Goal: Task Accomplishment & Management: Complete application form

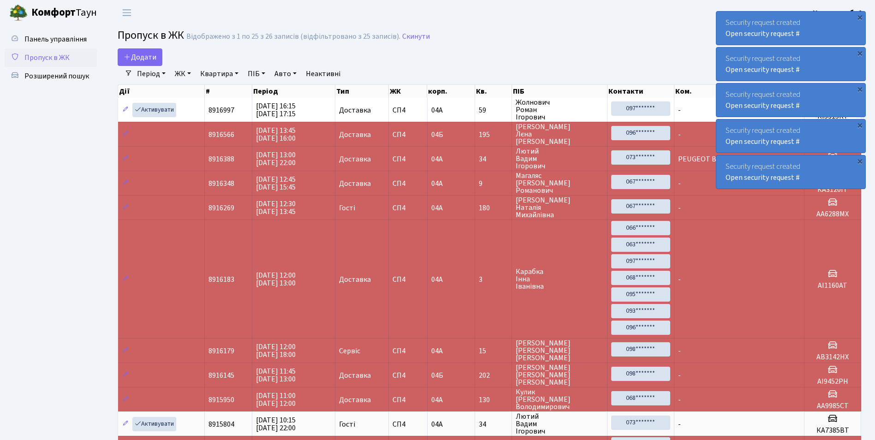
select select "25"
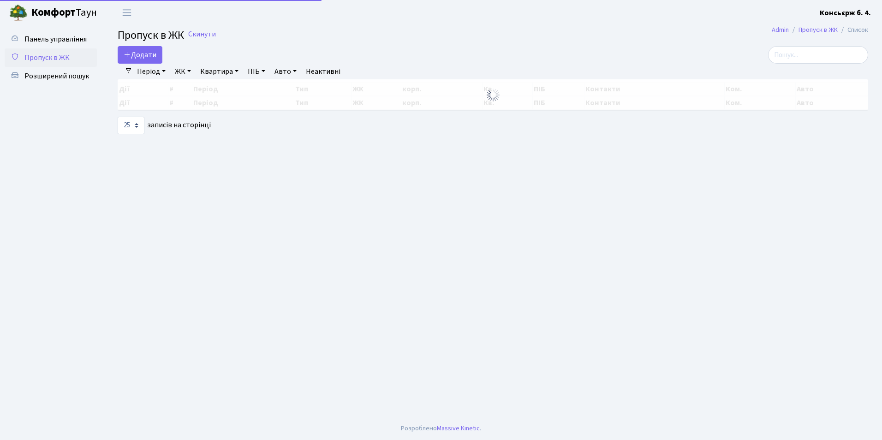
select select "25"
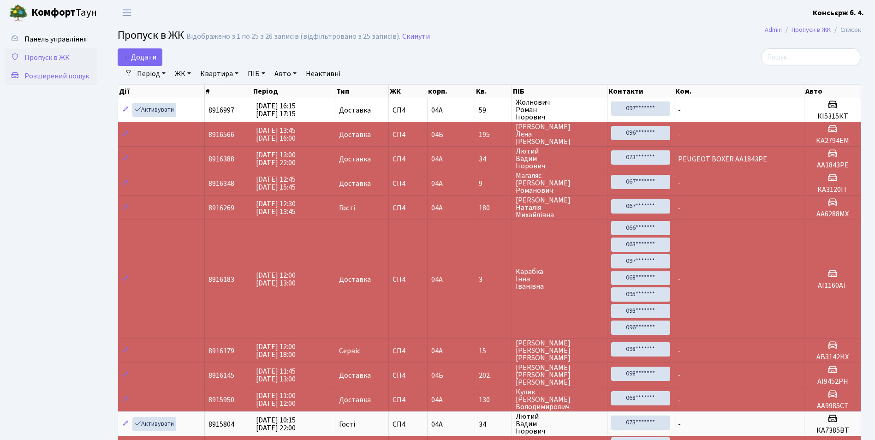
click at [95, 73] on link "Розширений пошук" at bounding box center [51, 76] width 92 height 18
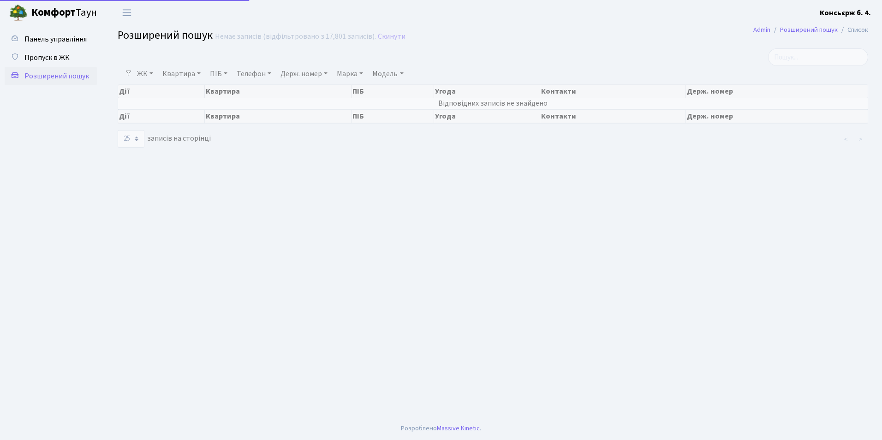
select select "25"
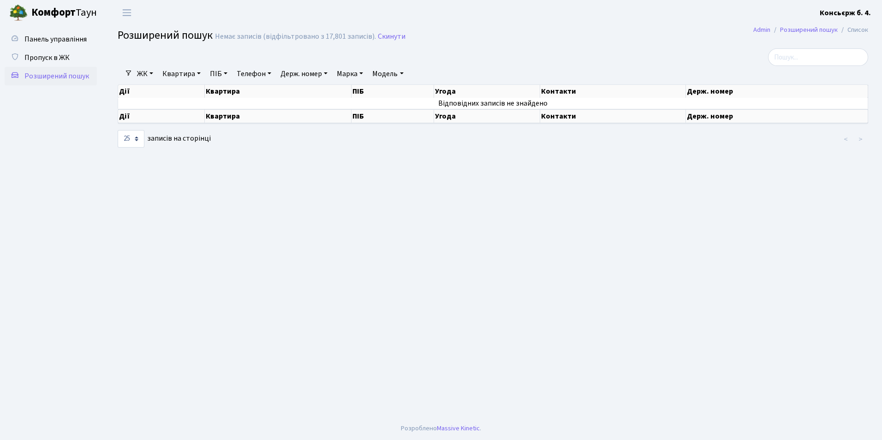
click at [299, 74] on link "Держ. номер" at bounding box center [304, 74] width 54 height 16
type input "4"
click at [255, 73] on link "Телефон" at bounding box center [254, 74] width 42 height 16
click at [305, 77] on link "Держ. номер" at bounding box center [304, 74] width 54 height 16
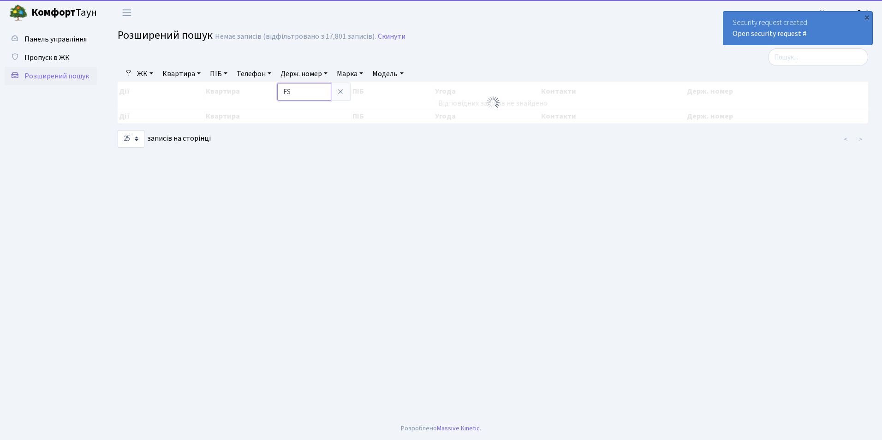
type input "F"
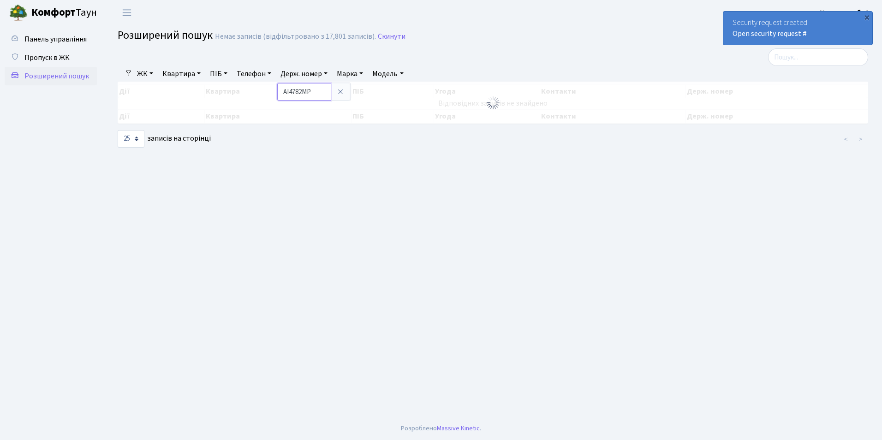
type input "АІ4782МР"
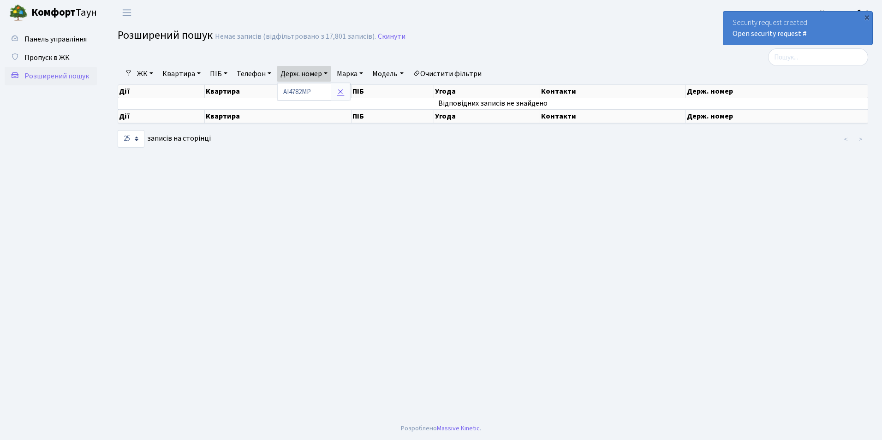
click at [344, 94] on icon at bounding box center [340, 91] width 7 height 7
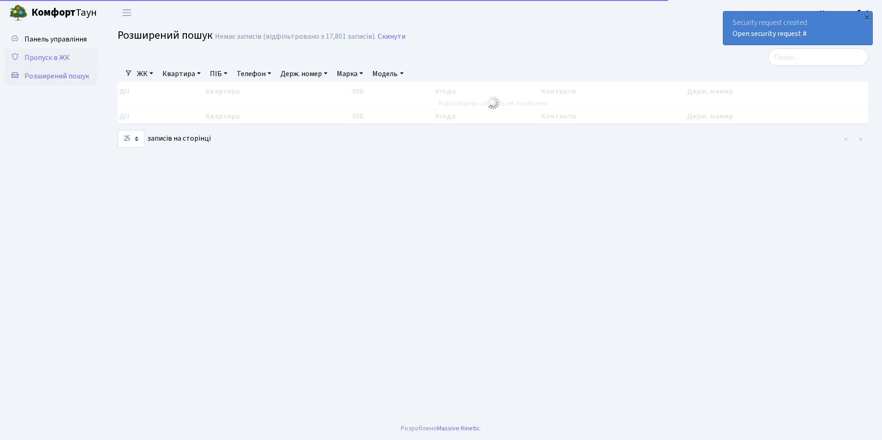
click at [68, 59] on span "Пропуск в ЖК" at bounding box center [46, 58] width 45 height 10
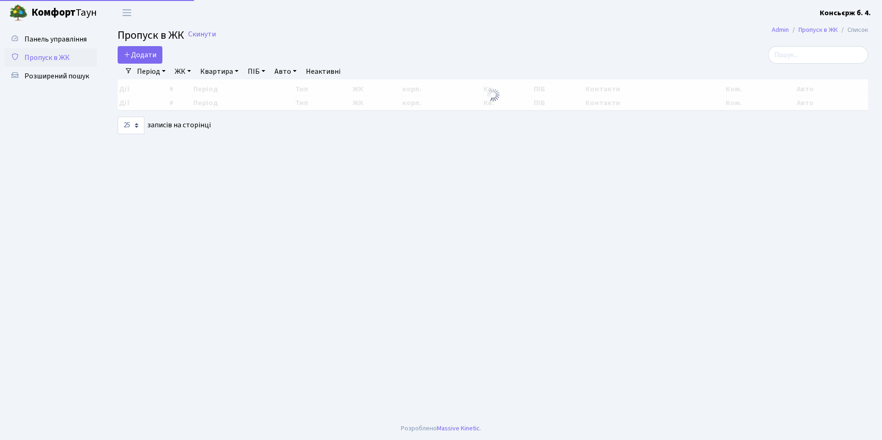
select select "25"
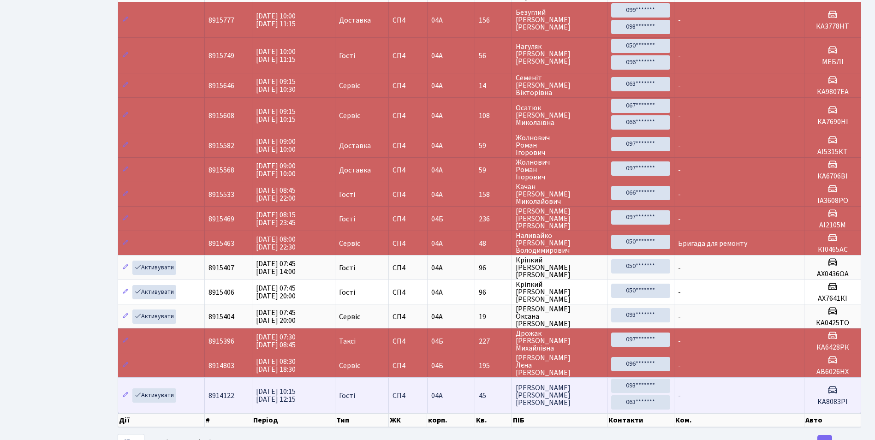
scroll to position [470, 0]
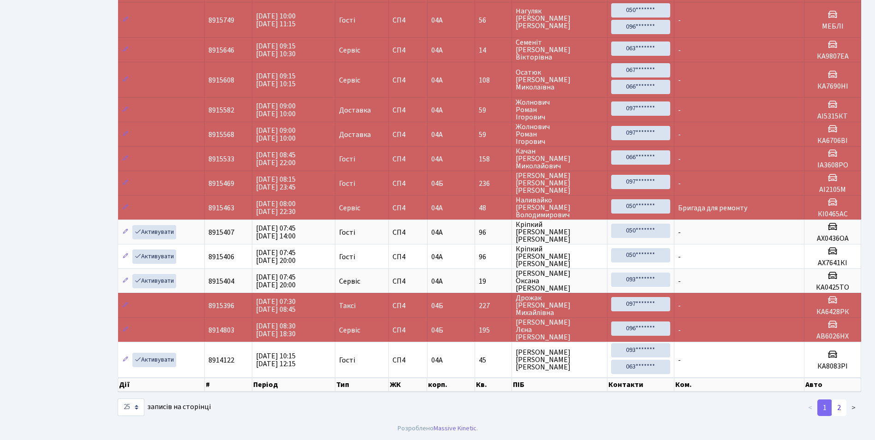
click at [838, 410] on link "2" at bounding box center [839, 407] width 15 height 17
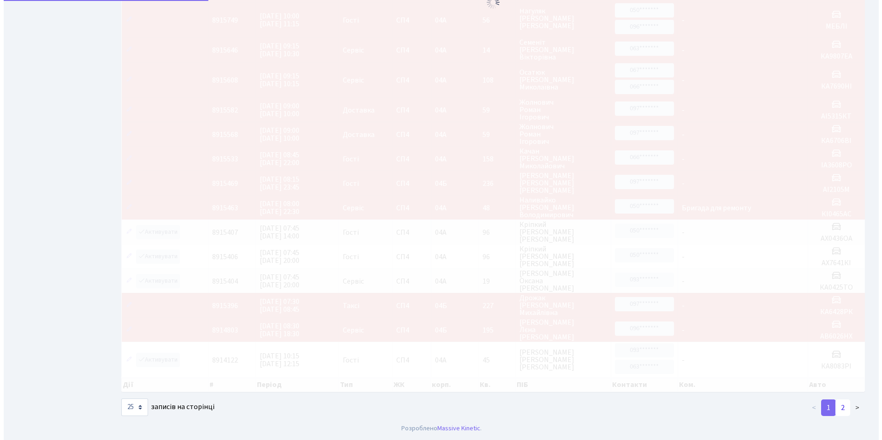
scroll to position [0, 0]
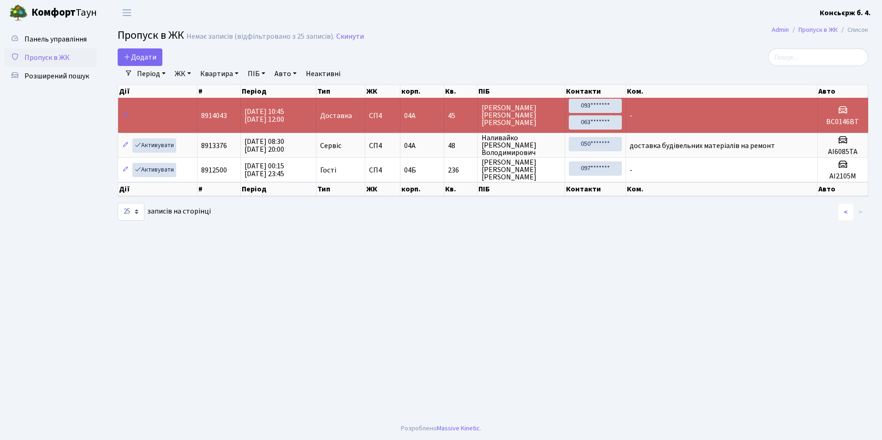
click at [845, 210] on link "<" at bounding box center [845, 212] width 15 height 17
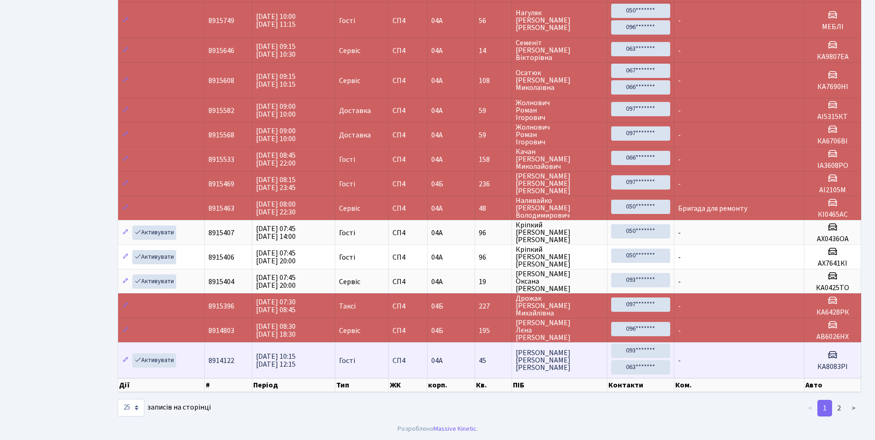
scroll to position [470, 0]
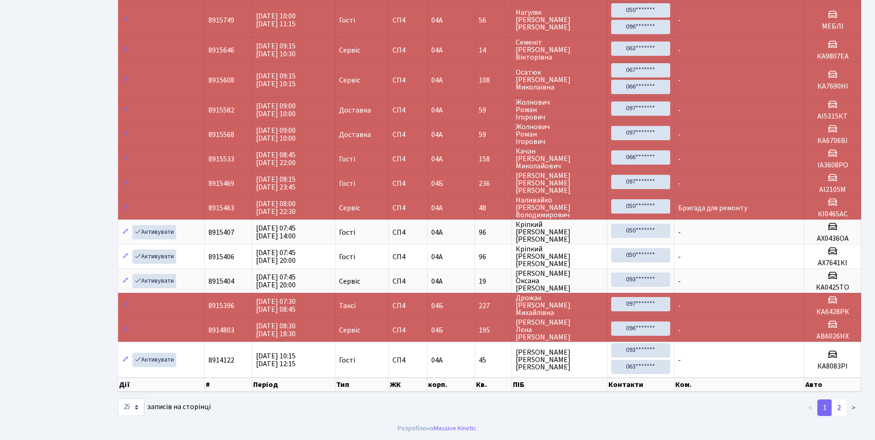
click at [836, 404] on link "2" at bounding box center [839, 407] width 15 height 17
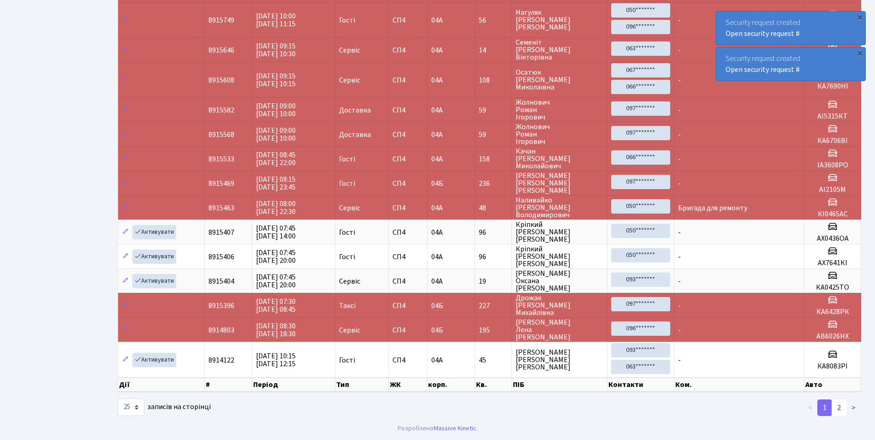
click at [841, 413] on link "2" at bounding box center [839, 407] width 15 height 17
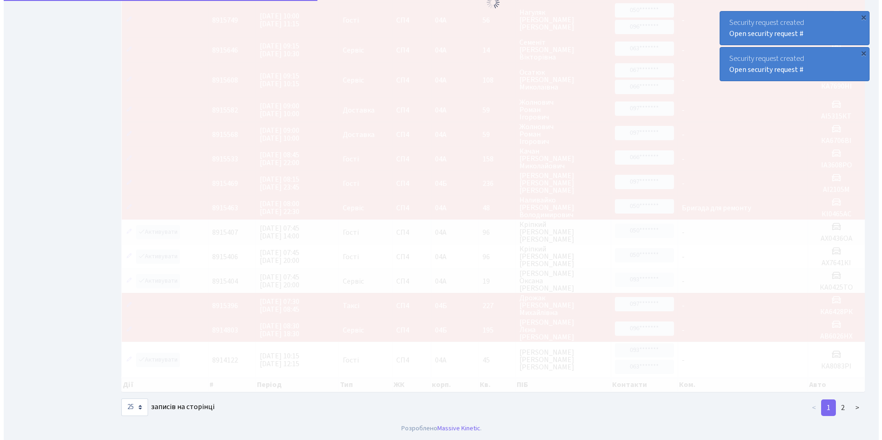
scroll to position [0, 0]
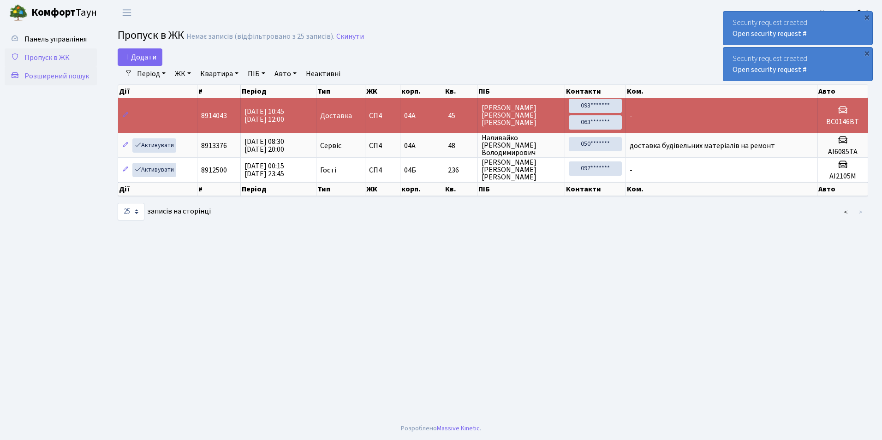
click at [47, 78] on span "Розширений пошук" at bounding box center [56, 76] width 65 height 10
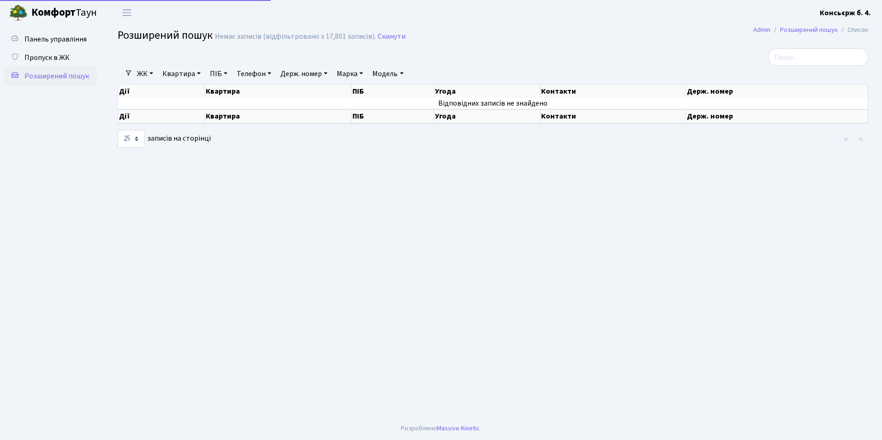
select select "25"
click at [287, 76] on link "Держ. номер" at bounding box center [304, 74] width 54 height 16
type input "254"
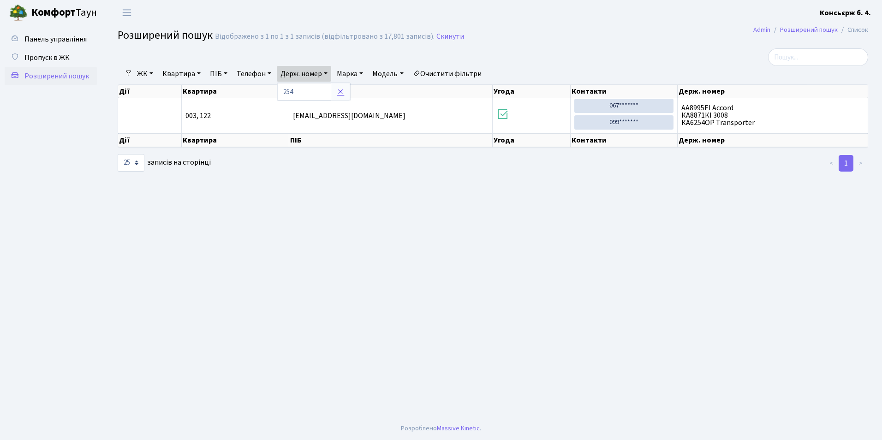
click at [339, 95] on icon at bounding box center [340, 91] width 7 height 7
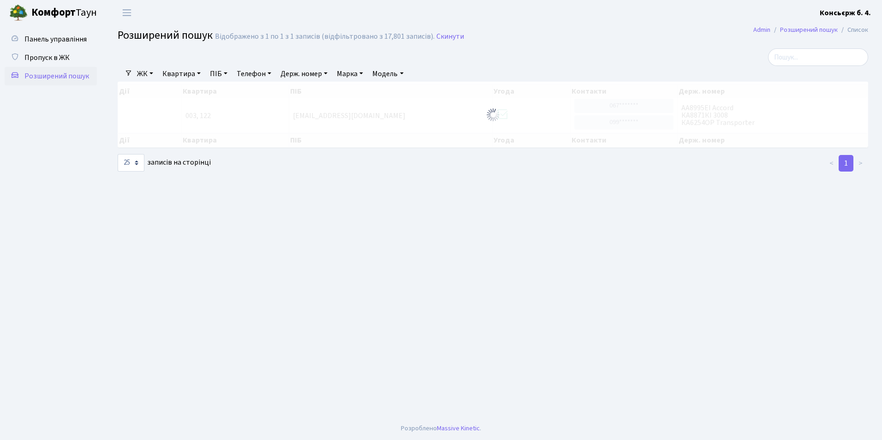
click at [183, 73] on link "Квартира" at bounding box center [182, 74] width 46 height 16
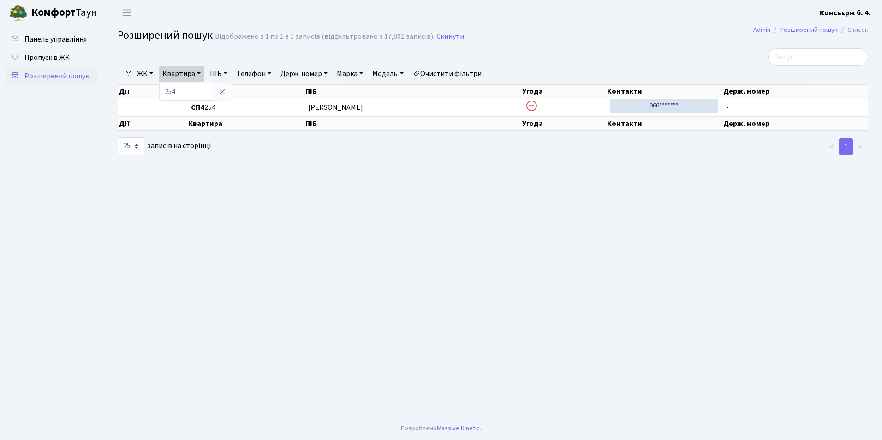
click at [141, 79] on link "ЖК" at bounding box center [145, 74] width 24 height 16
click at [168, 113] on link "СП4, [STREET_ADDRESS]" at bounding box center [182, 116] width 97 height 14
click at [199, 75] on link "Квартира" at bounding box center [182, 74] width 46 height 16
type input "2"
type input "105"
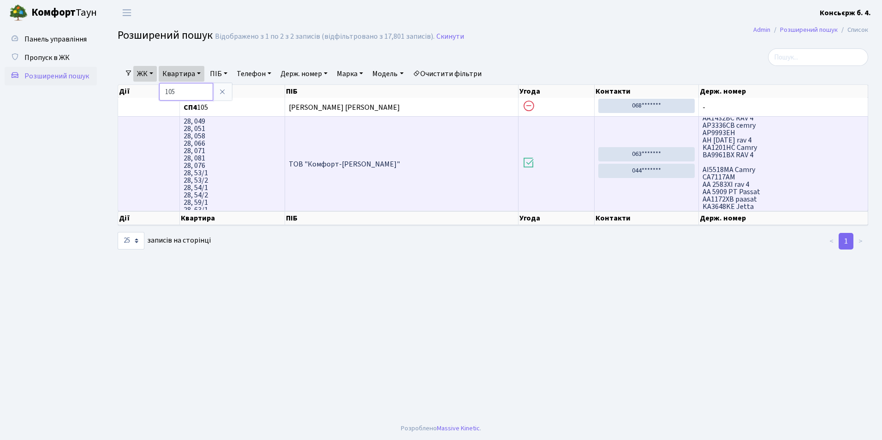
scroll to position [326, 0]
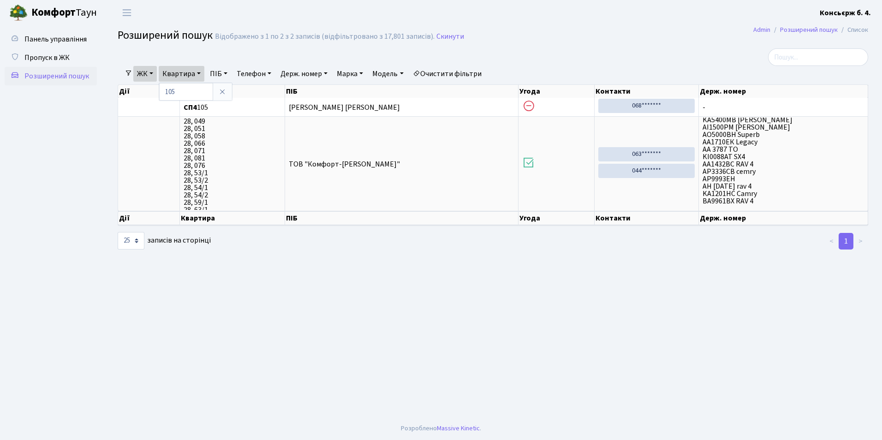
click at [27, 67] on link "Розширений пошук" at bounding box center [51, 76] width 92 height 18
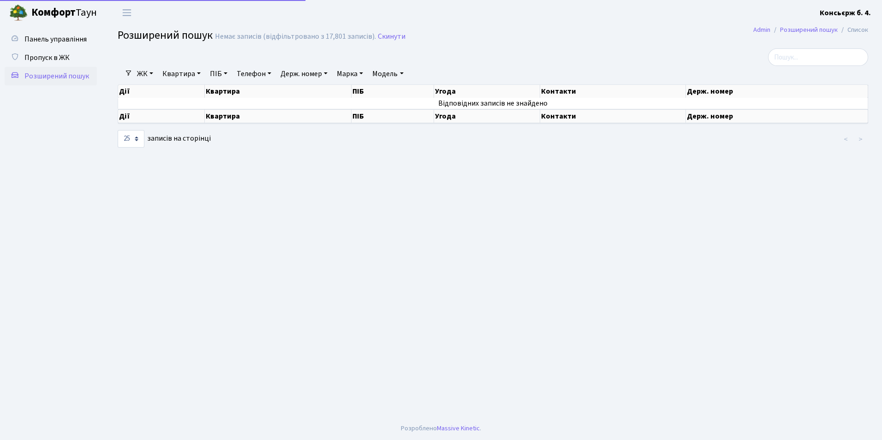
select select "25"
click at [34, 63] on link "Пропуск в ЖК" at bounding box center [51, 57] width 92 height 18
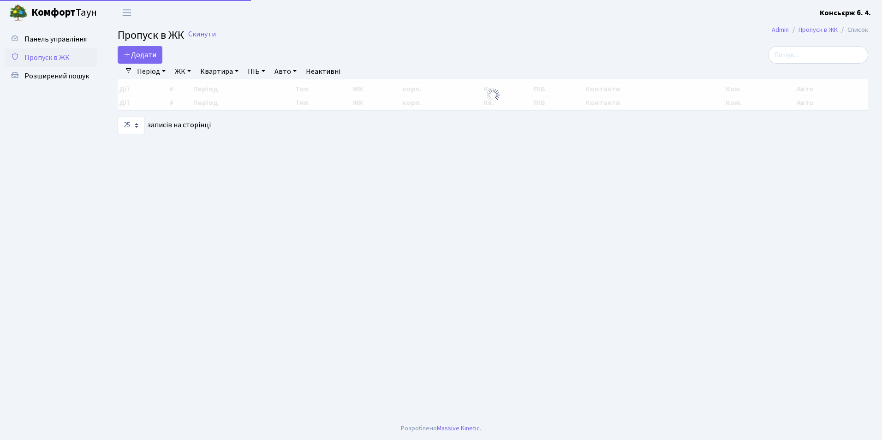
select select "25"
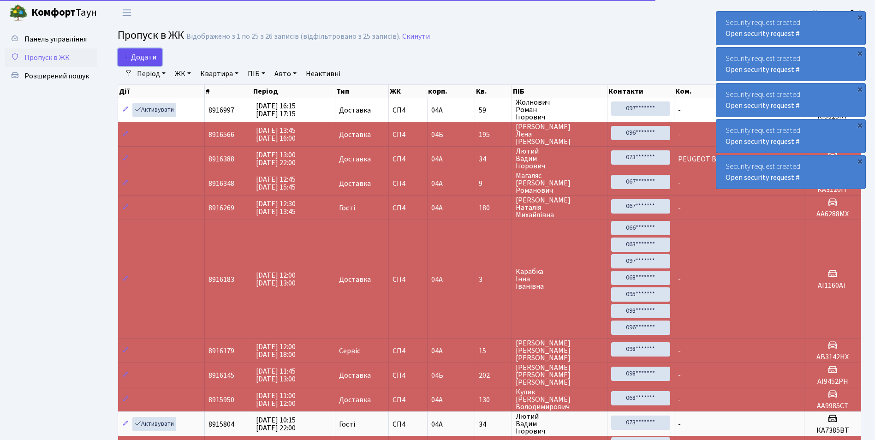
click at [132, 57] on span "Додати" at bounding box center [140, 57] width 33 height 10
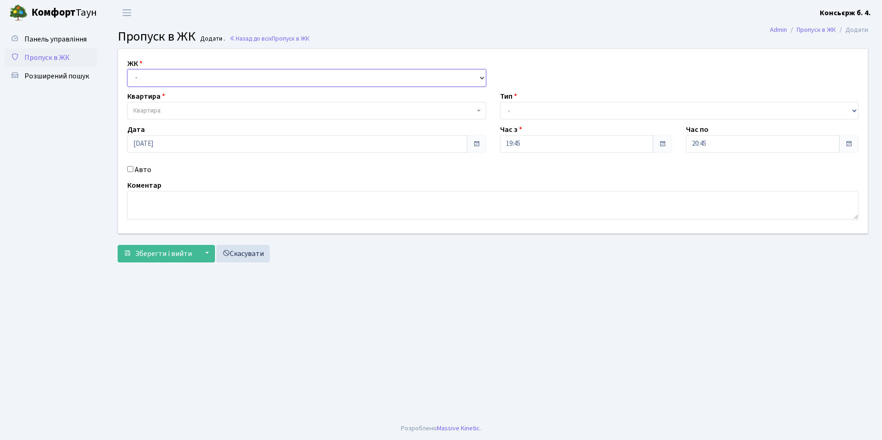
click at [155, 83] on select "- [STREET_ADDRESS]" at bounding box center [306, 78] width 359 height 18
select select "325"
click at [127, 69] on select "- [STREET_ADDRESS]" at bounding box center [306, 78] width 359 height 18
select select
drag, startPoint x: 153, startPoint y: 87, endPoint x: 153, endPoint y: 108, distance: 20.8
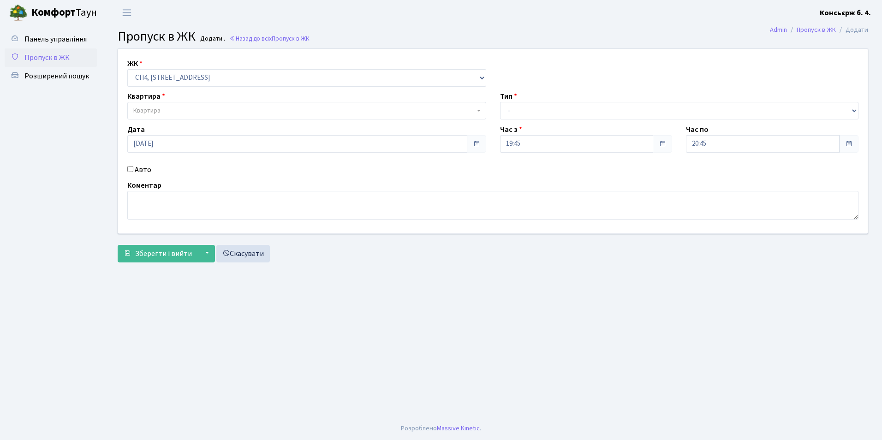
click at [154, 107] on span "Квартира" at bounding box center [146, 110] width 27 height 9
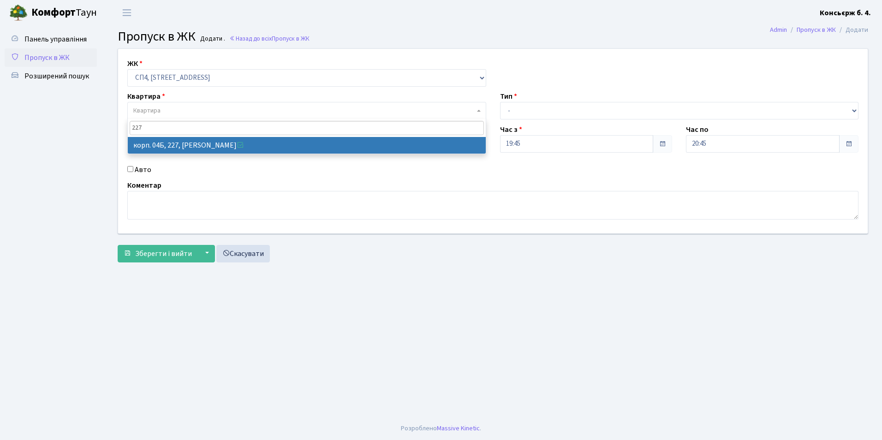
type input "227"
select select "21255"
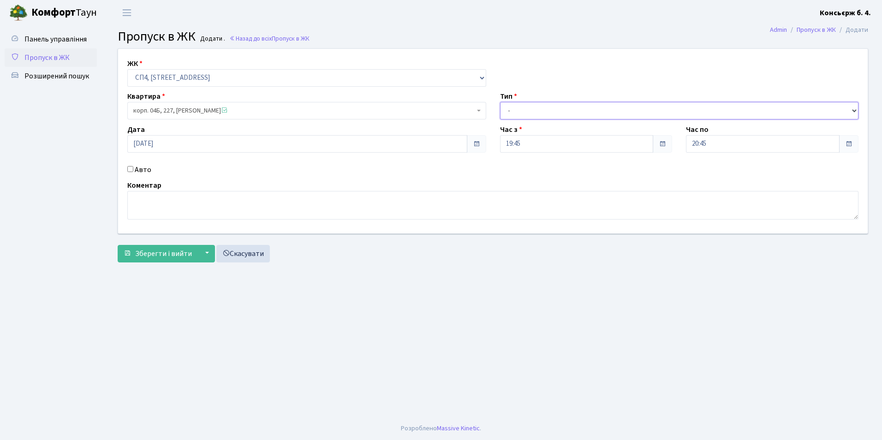
click at [533, 114] on select "- Доставка Таксі Гості Сервіс" at bounding box center [679, 111] width 359 height 18
select select "2"
click at [500, 102] on select "- Доставка Таксі Гості Сервіс" at bounding box center [679, 111] width 359 height 18
drag, startPoint x: 126, startPoint y: 169, endPoint x: 134, endPoint y: 171, distance: 8.1
click at [126, 169] on div "Авто" at bounding box center [306, 169] width 373 height 11
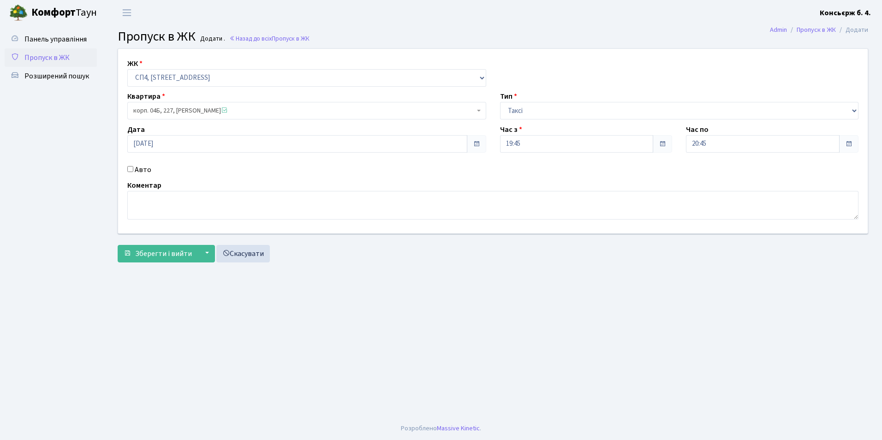
click at [134, 171] on div "Авто" at bounding box center [306, 169] width 373 height 11
click at [131, 171] on input "Авто" at bounding box center [130, 169] width 6 height 6
checkbox input "true"
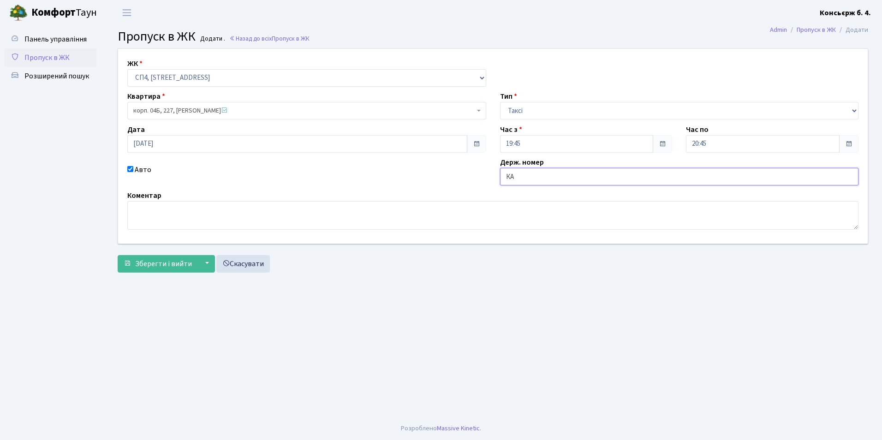
type input "К"
type input "АІ8378РМ"
click at [128, 270] on button "Зберегти і вийти" at bounding box center [158, 264] width 80 height 18
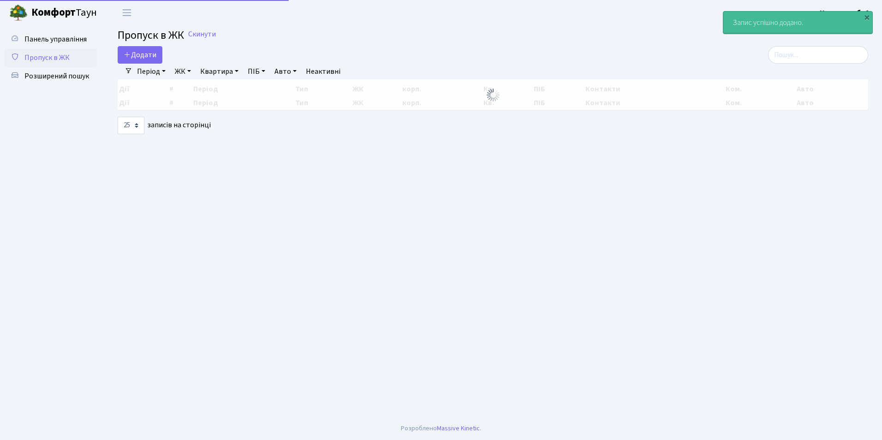
select select "25"
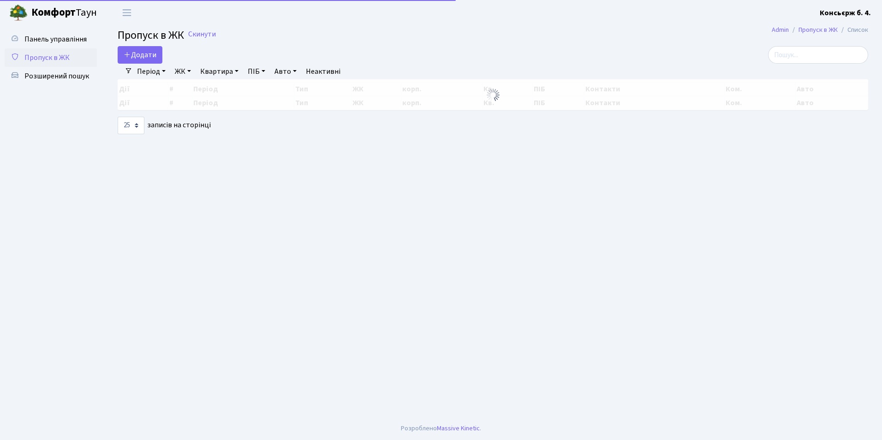
select select "25"
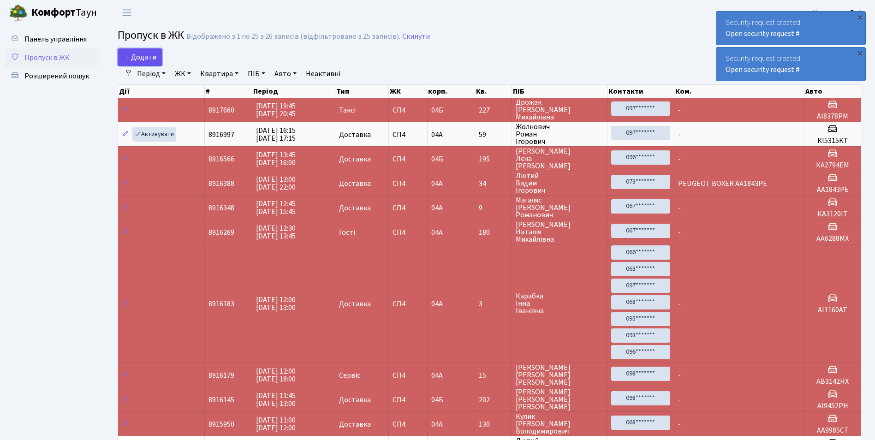
click at [149, 54] on span "Додати" at bounding box center [140, 57] width 33 height 10
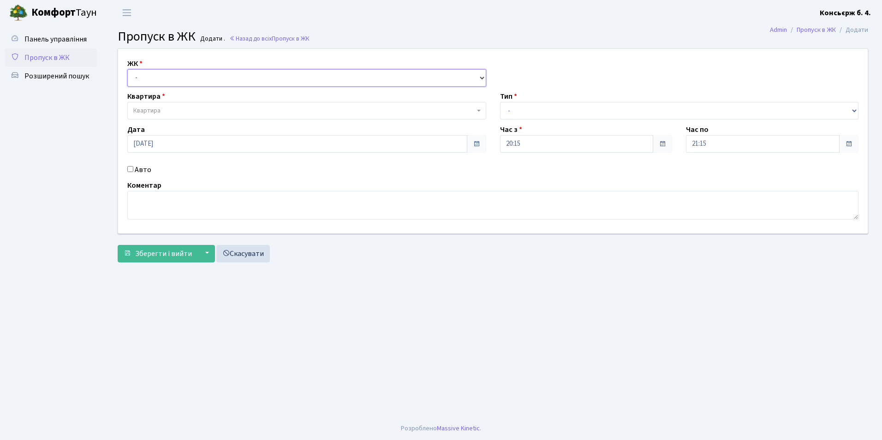
click at [163, 75] on select "- СП4, Столичне шосе, 5" at bounding box center [306, 78] width 359 height 18
select select "325"
click at [127, 69] on select "- СП4, Столичне шосе, 5" at bounding box center [306, 78] width 359 height 18
select select
click at [165, 108] on span "Квартира" at bounding box center [303, 110] width 341 height 9
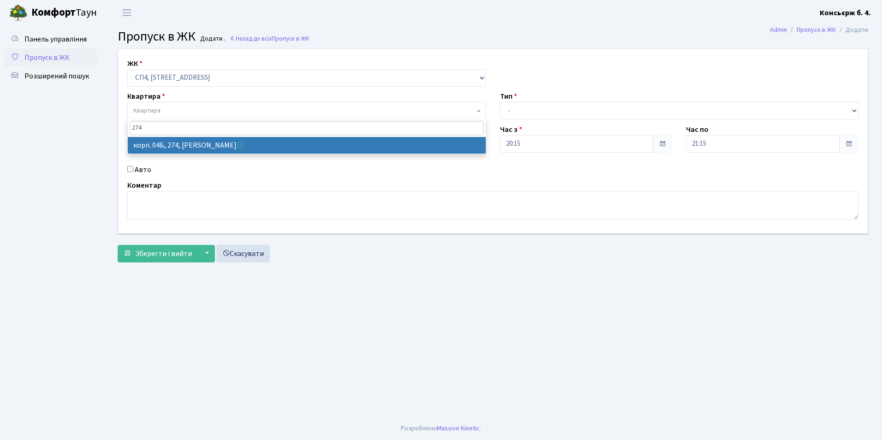
type input "274"
select select "21302"
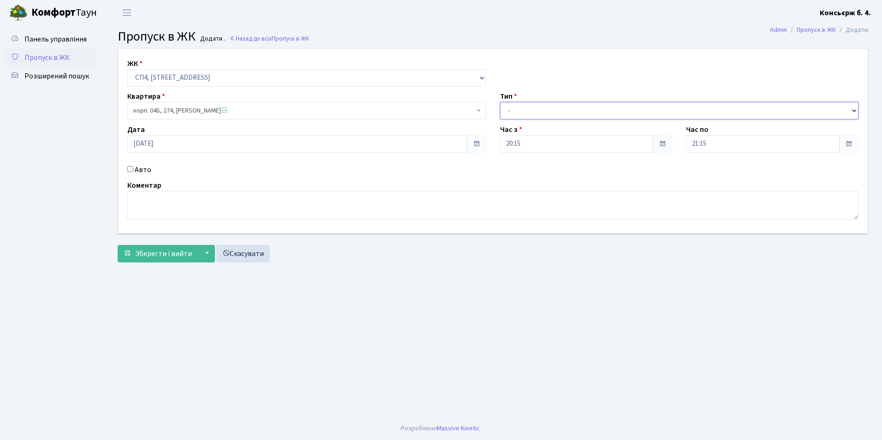
click at [571, 108] on select "- Доставка Таксі Гості Сервіс" at bounding box center [679, 111] width 359 height 18
select select "18"
click at [500, 102] on select "- Доставка Таксі Гості Сервіс" at bounding box center [679, 111] width 359 height 18
click at [131, 258] on button "Зберегти і вийти" at bounding box center [158, 254] width 80 height 18
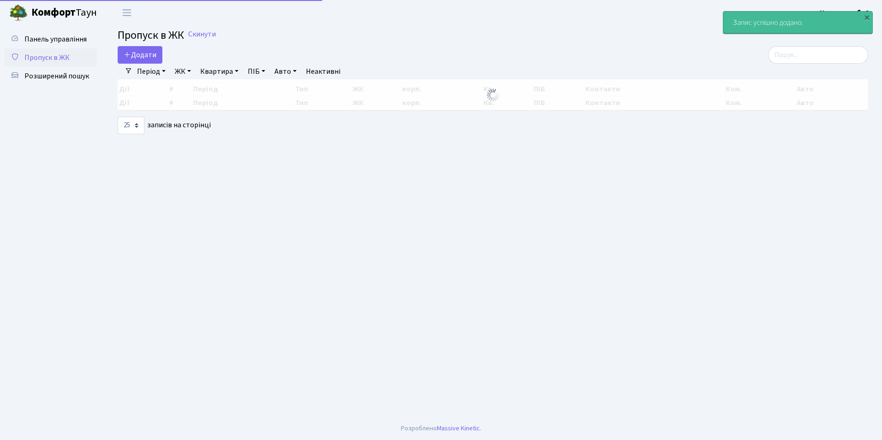
select select "25"
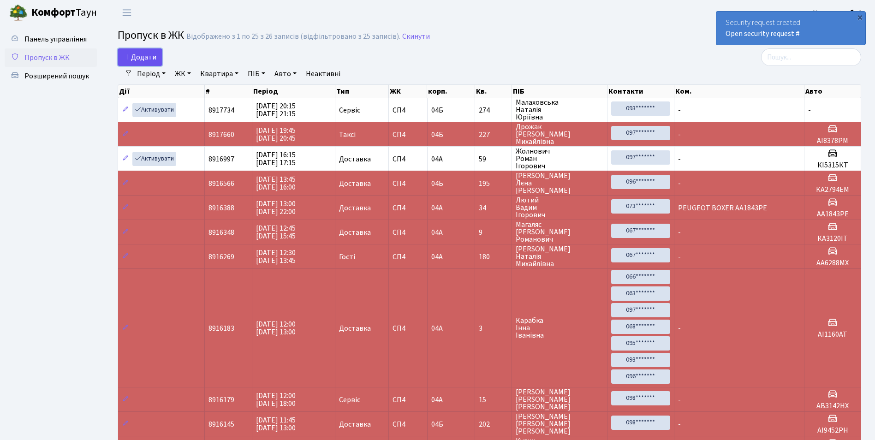
click at [145, 56] on span "Додати" at bounding box center [140, 57] width 33 height 10
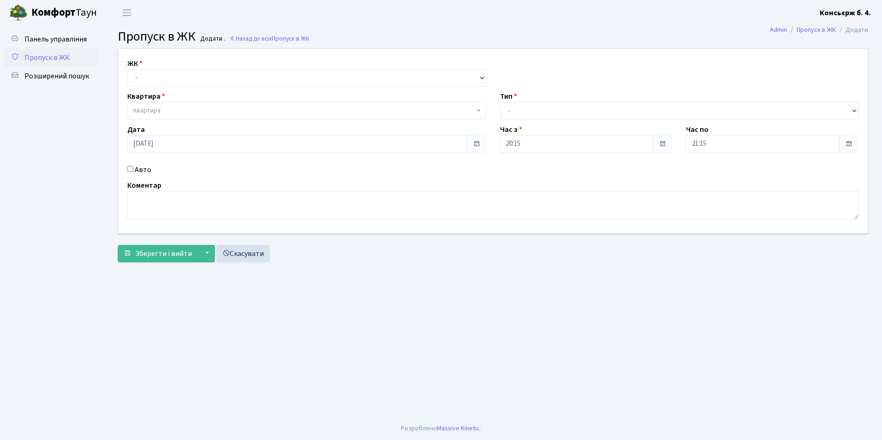
click at [75, 59] on link "Пропуск в ЖК" at bounding box center [51, 57] width 92 height 18
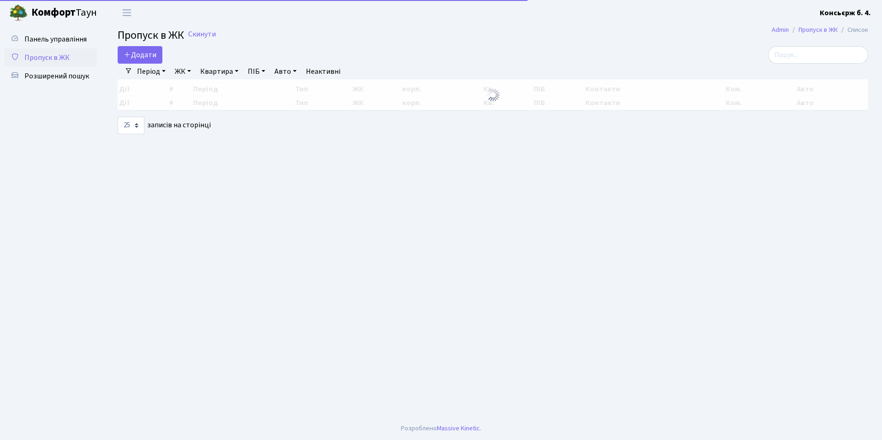
select select "25"
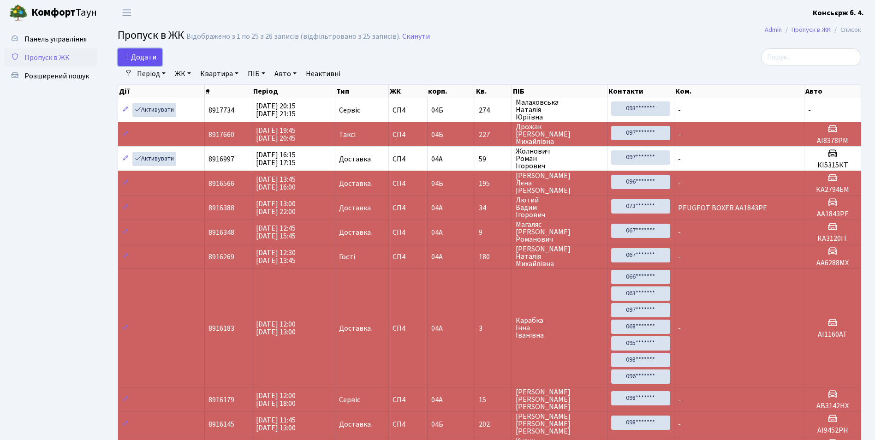
click at [137, 55] on span "Додати" at bounding box center [140, 57] width 33 height 10
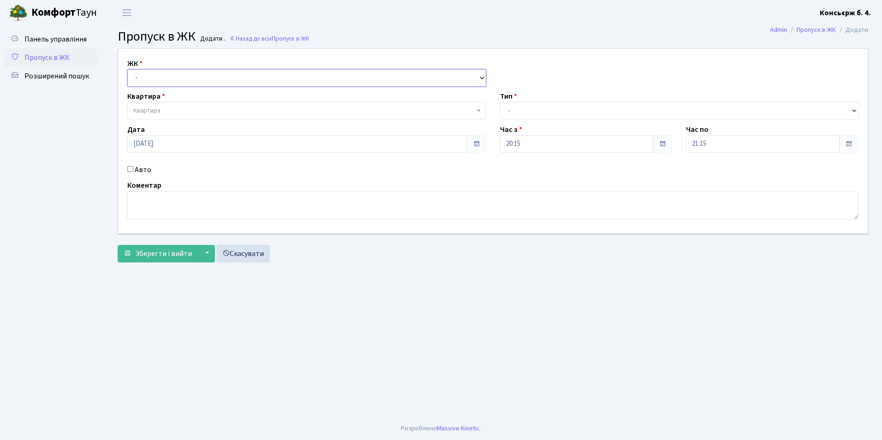
click at [167, 73] on select "- [STREET_ADDRESS]" at bounding box center [306, 78] width 359 height 18
select select "325"
click at [127, 69] on select "- [STREET_ADDRESS]" at bounding box center [306, 78] width 359 height 18
select select
click at [167, 107] on span "Квартира" at bounding box center [303, 110] width 341 height 9
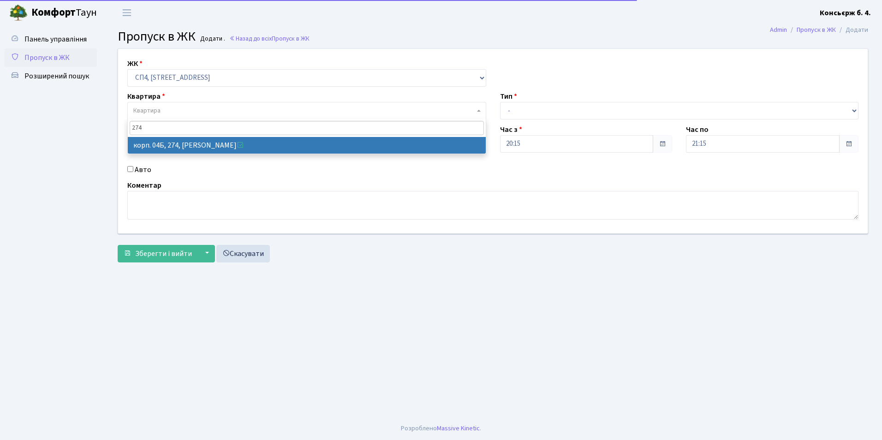
type input "274"
select select "21302"
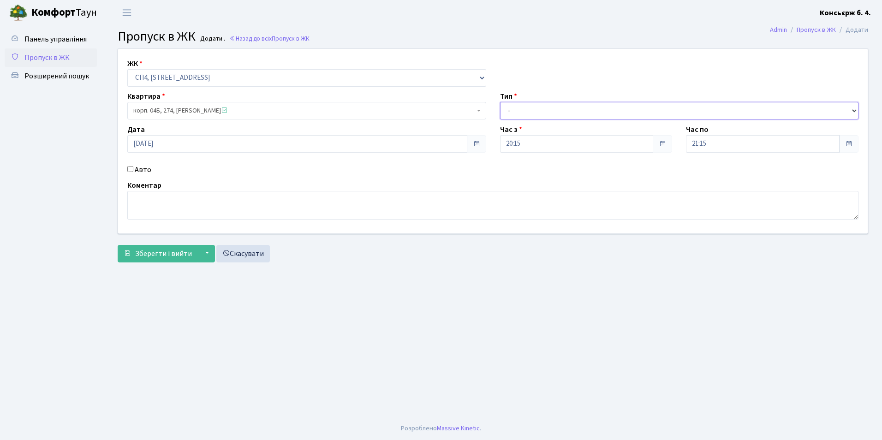
click at [517, 114] on select "- Доставка Таксі Гості Сервіс" at bounding box center [679, 111] width 359 height 18
select select "18"
click at [500, 102] on select "- Доставка Таксі Гості Сервіс" at bounding box center [679, 111] width 359 height 18
click at [382, 210] on textarea at bounding box center [492, 205] width 731 height 29
type textarea "Повинен прийти майстер зробити зеркало"
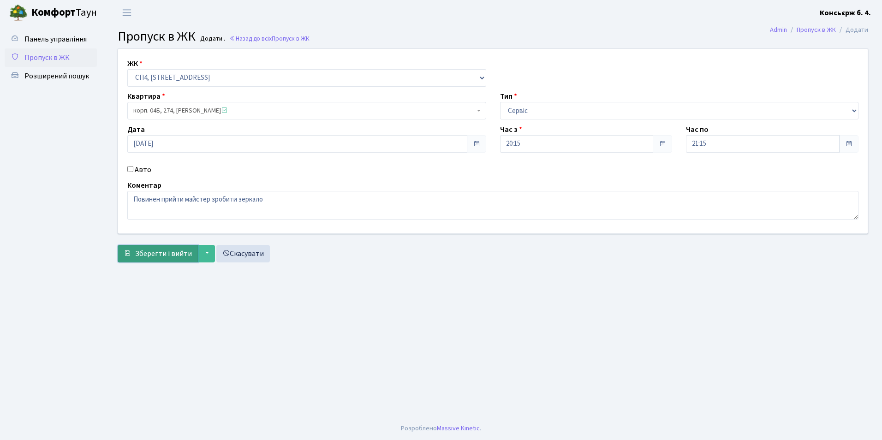
click at [146, 256] on span "Зберегти і вийти" at bounding box center [163, 254] width 57 height 10
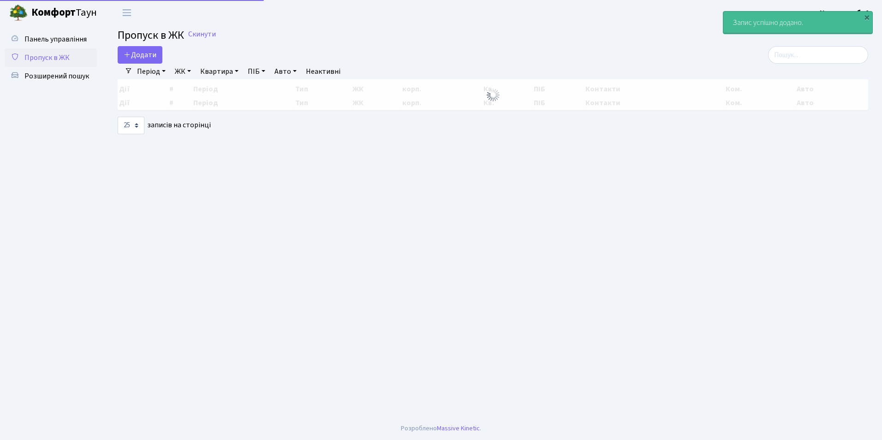
select select "25"
